Goal: Task Accomplishment & Management: Manage account settings

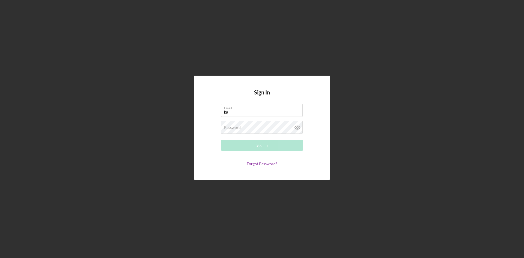
type input "[EMAIL_ADDRESS][DOMAIN_NAME]"
click at [221, 140] on button "Sign In" at bounding box center [262, 145] width 82 height 11
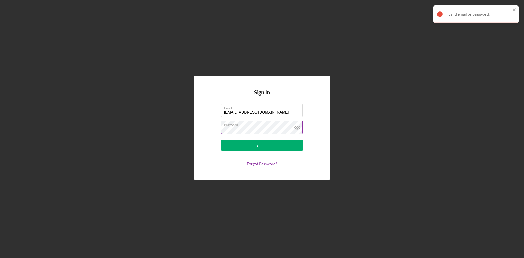
click at [296, 126] on icon at bounding box center [298, 128] width 14 height 14
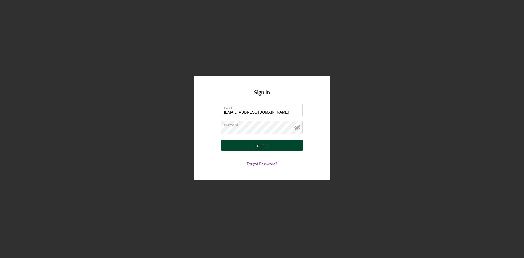
click at [271, 144] on button "Sign In" at bounding box center [262, 145] width 82 height 11
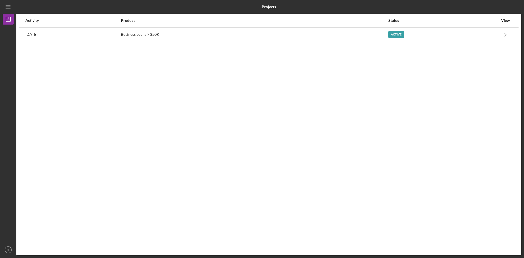
click at [473, 70] on div "Activity Product Status View [DATE] Business Loans > $50K Active Icon/Navigate …" at bounding box center [268, 134] width 505 height 241
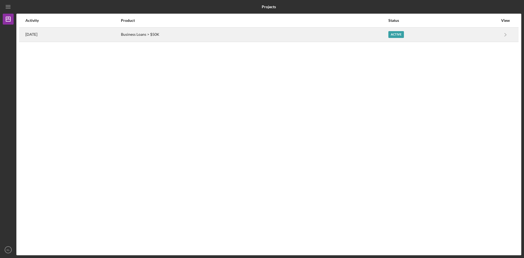
click at [32, 37] on time "[DATE]" at bounding box center [31, 34] width 12 height 4
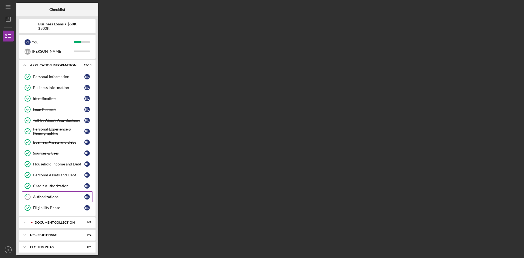
click at [61, 199] on link "12 Authorizations K L" at bounding box center [57, 196] width 71 height 11
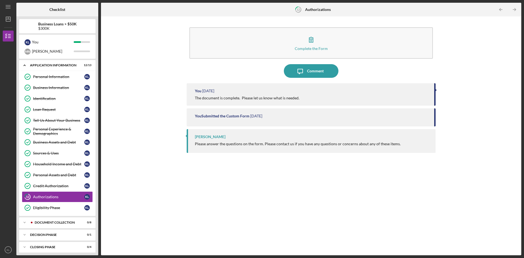
click at [257, 94] on div "You [DATE] The document is complete. Please let us know what is needed." at bounding box center [311, 94] width 249 height 22
click at [215, 98] on div "The document is complete. Please let us know what is needed." at bounding box center [247, 98] width 105 height 4
click at [227, 116] on div "You Submitted the Custom Form" at bounding box center [222, 116] width 55 height 4
click at [226, 91] on div "You [DATE]" at bounding box center [312, 91] width 234 height 4
click at [243, 91] on div "You [DATE]" at bounding box center [312, 91] width 234 height 4
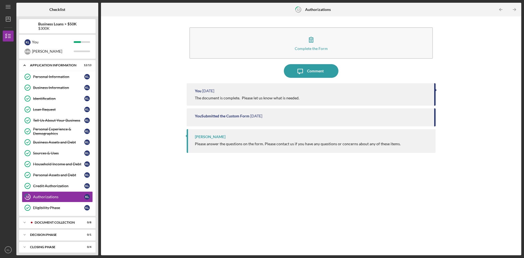
click at [293, 102] on div "You [DATE] The document is complete. Please let us know what is needed." at bounding box center [311, 94] width 249 height 22
click at [298, 100] on div "The document is complete. Please let us know what is needed." at bounding box center [247, 98] width 105 height 4
click at [230, 119] on div "You Submitted the Custom Form [DATE]" at bounding box center [311, 117] width 249 height 18
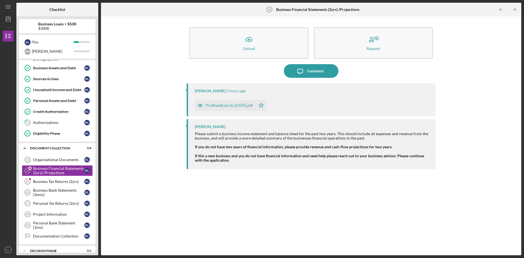
scroll to position [79, 0]
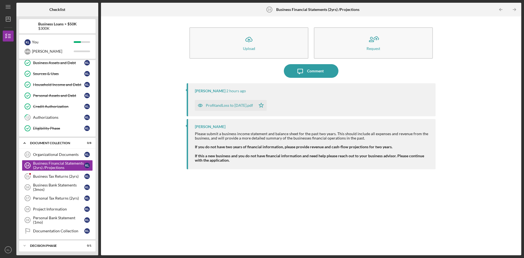
click at [230, 106] on div "ProfitandLoss to [DATE].pdf" at bounding box center [229, 105] width 47 height 4
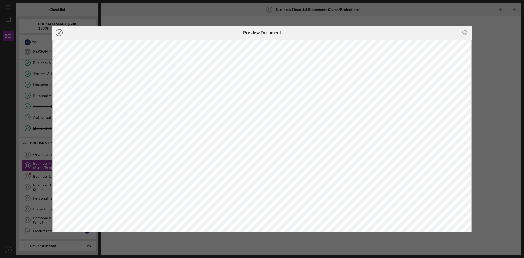
click at [59, 33] on line at bounding box center [59, 32] width 3 height 3
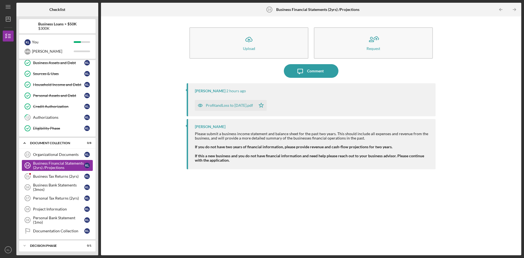
click at [44, 162] on div "Business Financial Statements (2yrs) /Projections" at bounding box center [58, 165] width 51 height 9
click at [33, 166] on div "Business Financial Statements (2yrs) /Projections" at bounding box center [58, 165] width 51 height 9
click at [41, 124] on link "Eligibility Phase Eligibility Phase K L" at bounding box center [57, 128] width 71 height 11
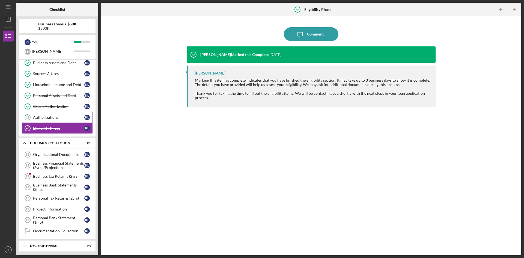
click at [41, 117] on div "Authorizations" at bounding box center [58, 117] width 51 height 4
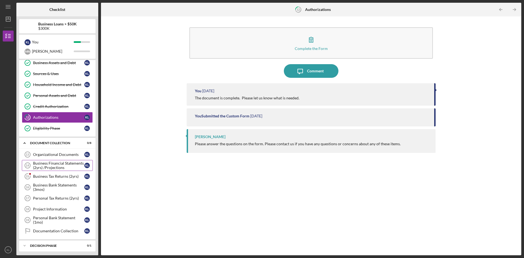
click at [68, 164] on div "Business Financial Statements (2yrs) /Projections" at bounding box center [58, 165] width 51 height 9
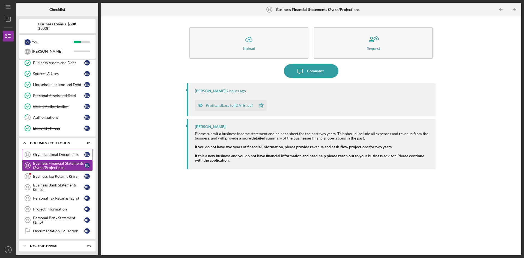
click at [69, 157] on div "Organizational Documents" at bounding box center [58, 154] width 51 height 4
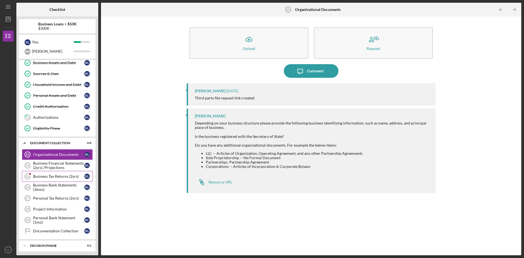
click at [64, 179] on link "Business Tax Returns (2yrs) 15 Business Tax Returns (2yrs) K L" at bounding box center [57, 176] width 71 height 11
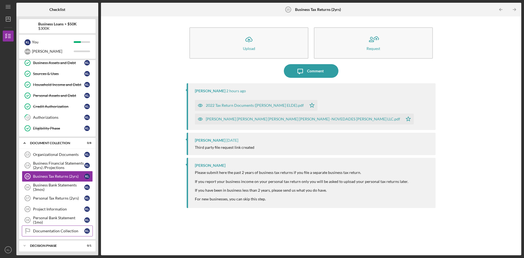
click at [46, 229] on div "Documentation Collection" at bounding box center [58, 231] width 51 height 4
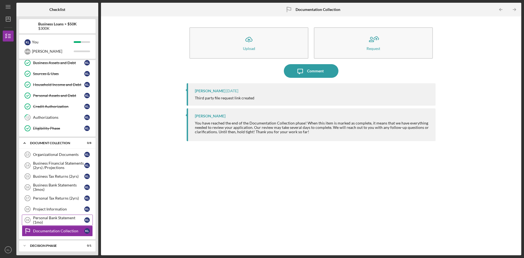
click at [49, 216] on div "Personal Bank Statement (1mo)" at bounding box center [58, 220] width 51 height 9
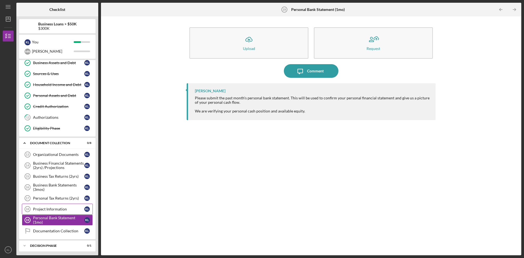
click at [49, 206] on link "Project Information 18 Project Information K L" at bounding box center [57, 209] width 71 height 11
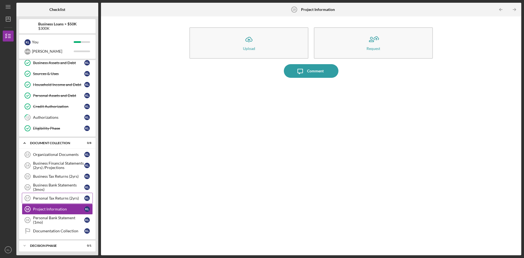
click at [52, 199] on div "Personal Tax Returns (2yrs)" at bounding box center [58, 198] width 51 height 4
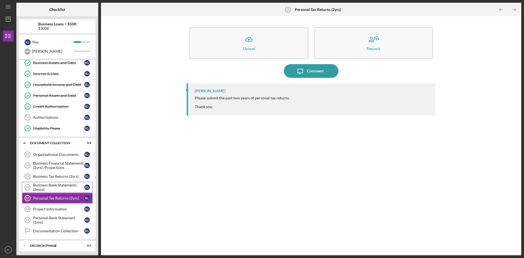
click at [55, 187] on div "Business Bank Statements (3mos)" at bounding box center [58, 187] width 51 height 9
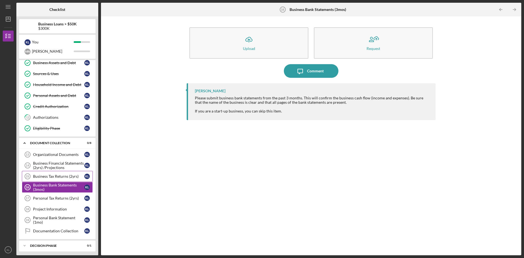
click at [61, 178] on div "Business Tax Returns (2yrs)" at bounding box center [58, 176] width 51 height 4
